Goal: Task Accomplishment & Management: Complete application form

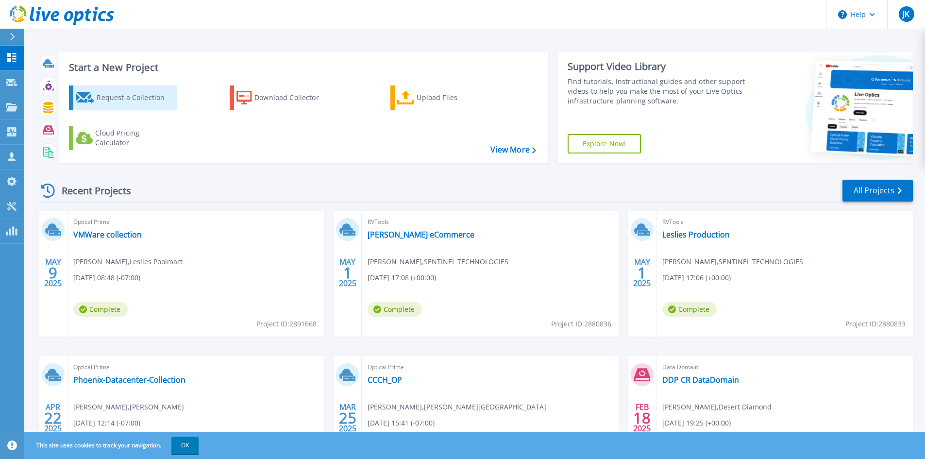
click at [145, 99] on div "Request a Collection" at bounding box center [136, 97] width 78 height 19
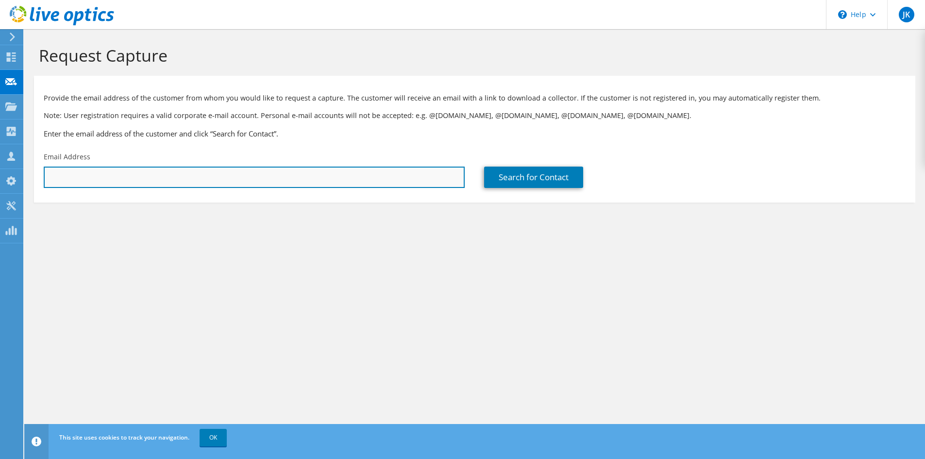
click at [175, 180] on input "text" at bounding box center [254, 176] width 421 height 21
paste input "Daniel Ortega <dortega@sahuaritaaz.gov>"
type input "dortega@sahuaritaaz.gov"
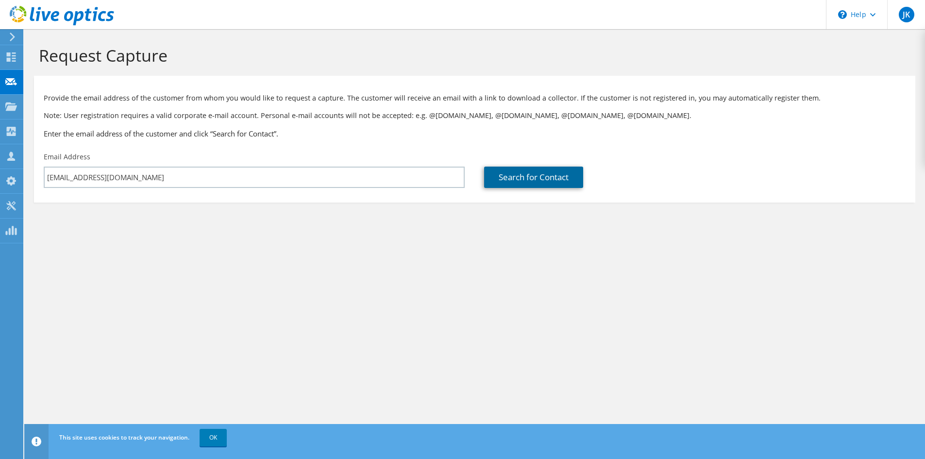
click at [512, 178] on link "Search for Contact" at bounding box center [533, 176] width 99 height 21
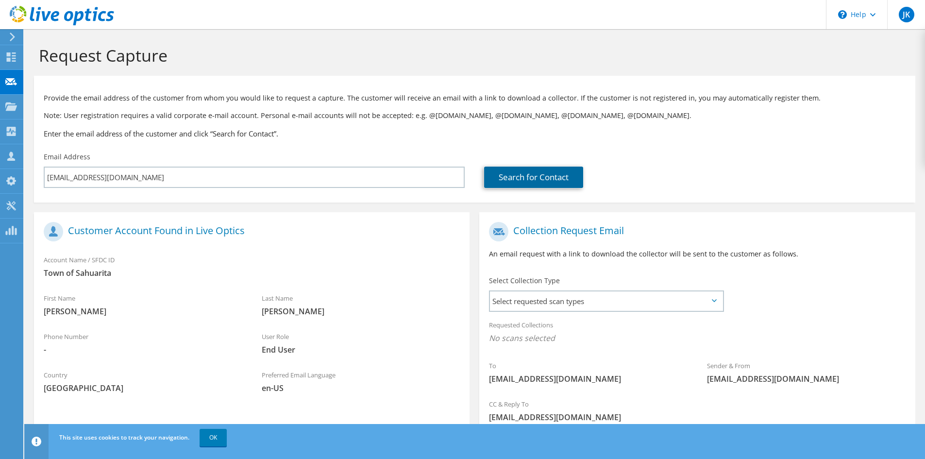
scroll to position [72, 0]
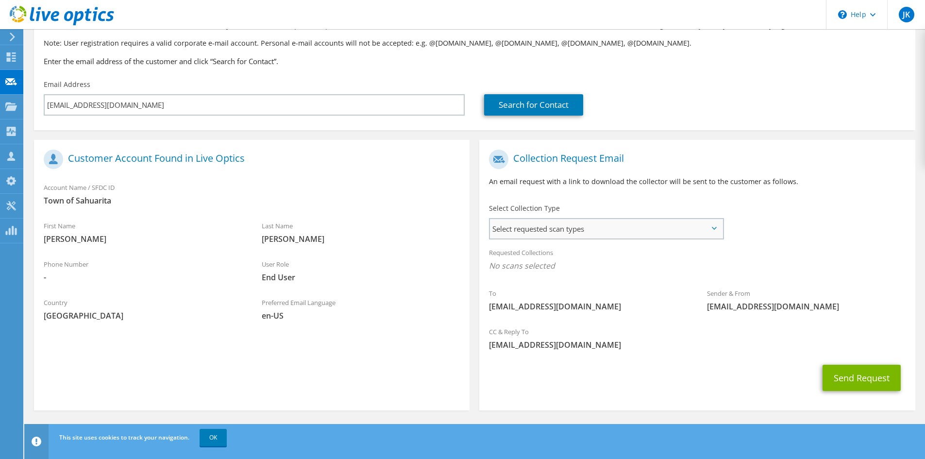
click at [607, 226] on span "Select requested scan types" at bounding box center [606, 228] width 232 height 19
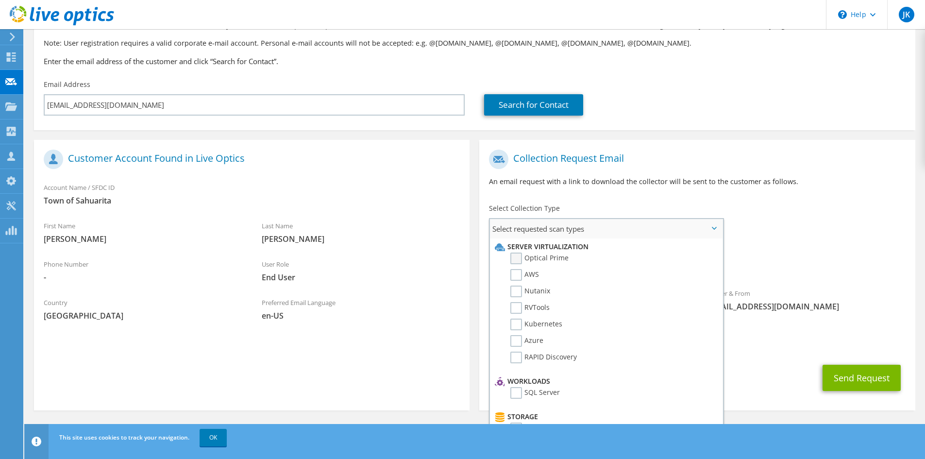
click at [515, 258] on label "Optical Prime" at bounding box center [539, 258] width 58 height 12
click at [0, 0] on input "Optical Prime" at bounding box center [0, 0] width 0 height 0
click at [520, 307] on label "RVTools" at bounding box center [529, 308] width 39 height 12
click at [0, 0] on input "RVTools" at bounding box center [0, 0] width 0 height 0
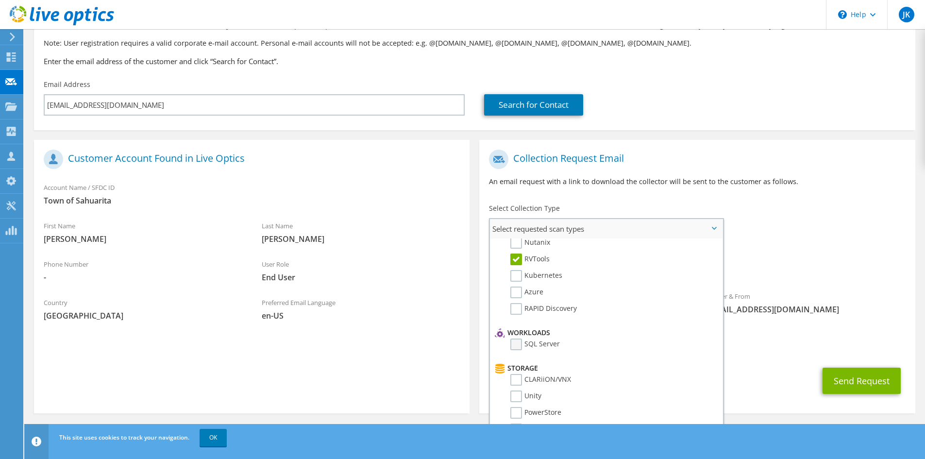
click at [517, 348] on label "SQL Server" at bounding box center [535, 344] width 50 height 12
click at [0, 0] on input "SQL Server" at bounding box center [0, 0] width 0 height 0
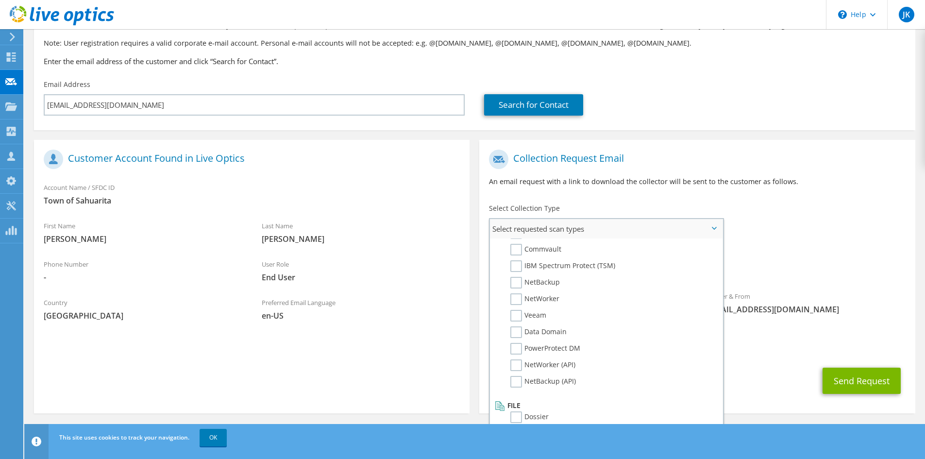
scroll to position [75, 0]
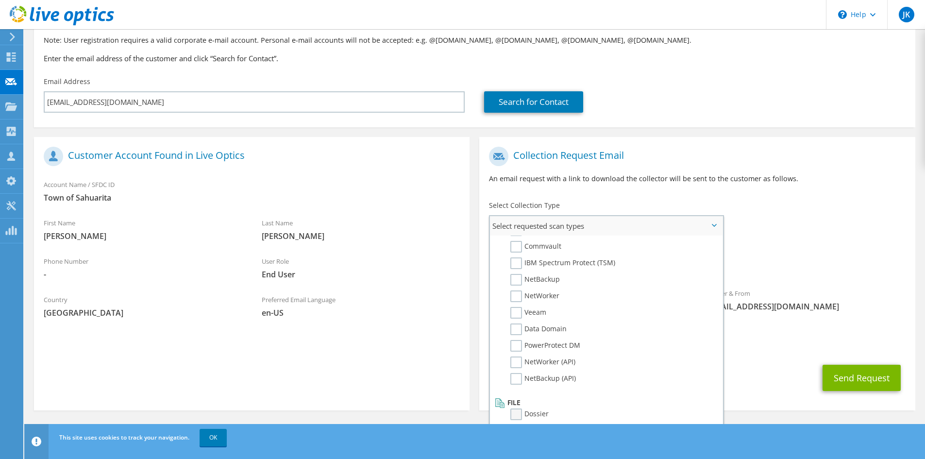
drag, startPoint x: 517, startPoint y: 413, endPoint x: 599, endPoint y: 394, distance: 84.2
click at [518, 413] on label "Dossier" at bounding box center [529, 414] width 38 height 12
click at [0, 0] on input "Dossier" at bounding box center [0, 0] width 0 height 0
click at [771, 370] on div "Send Request" at bounding box center [696, 378] width 435 height 36
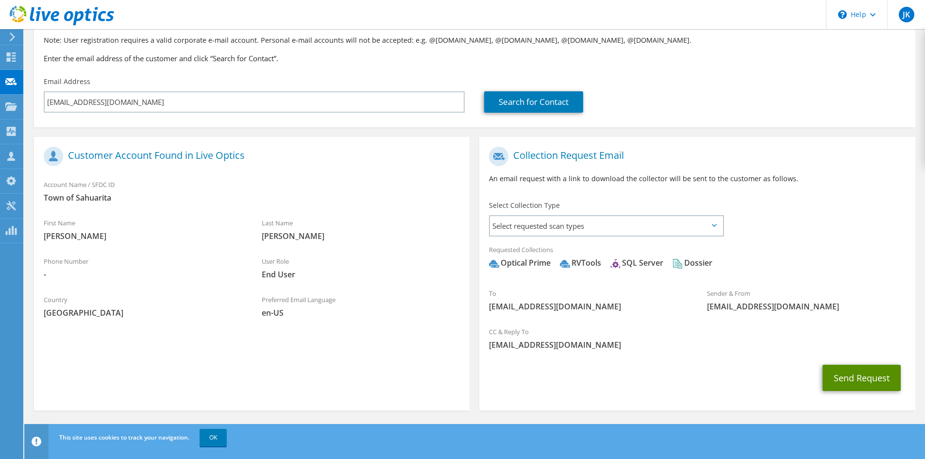
click at [862, 375] on button "Send Request" at bounding box center [861, 378] width 78 height 26
